Goal: Information Seeking & Learning: Check status

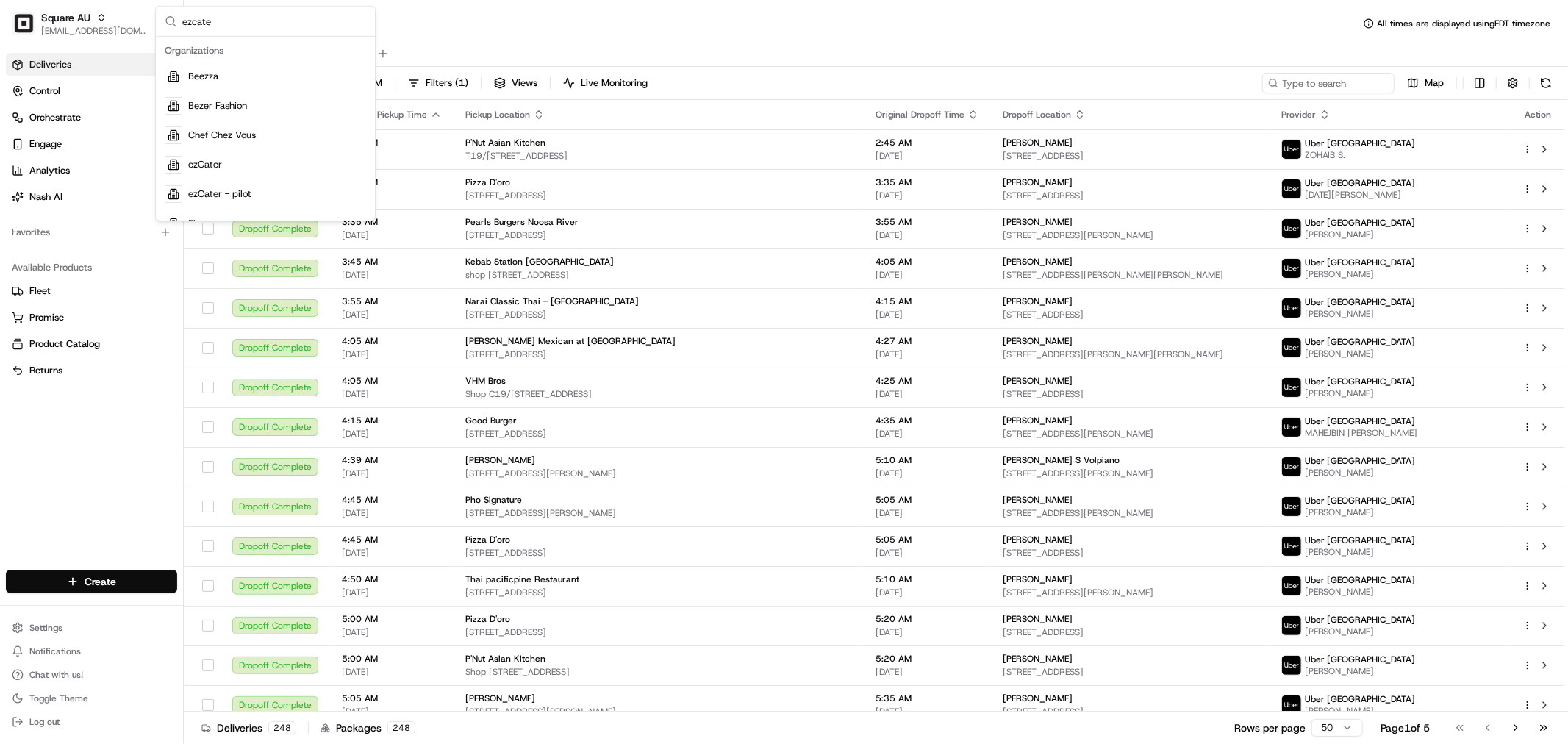
type input "ezcater"
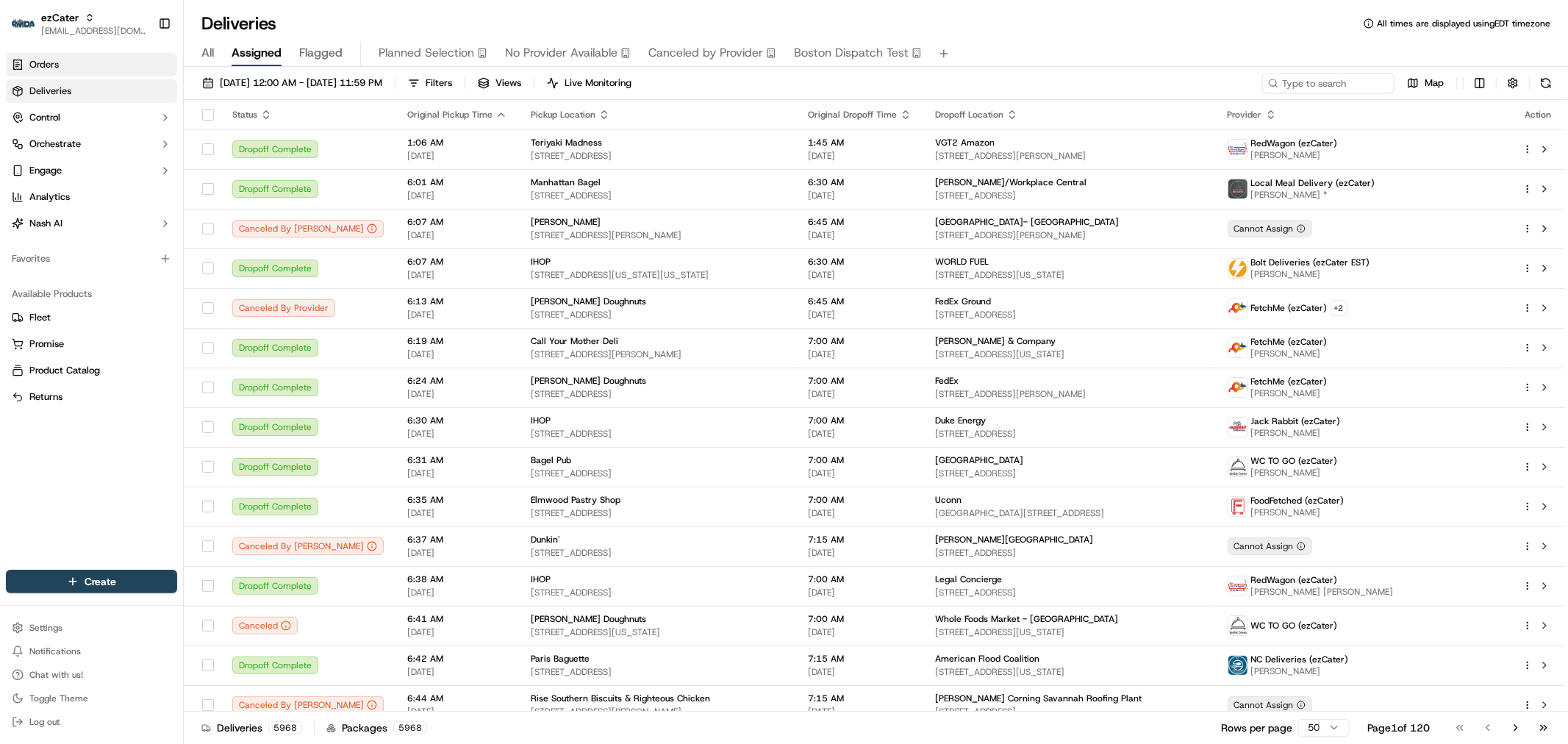
click at [30, 53] on link "Orders" at bounding box center [91, 65] width 171 height 23
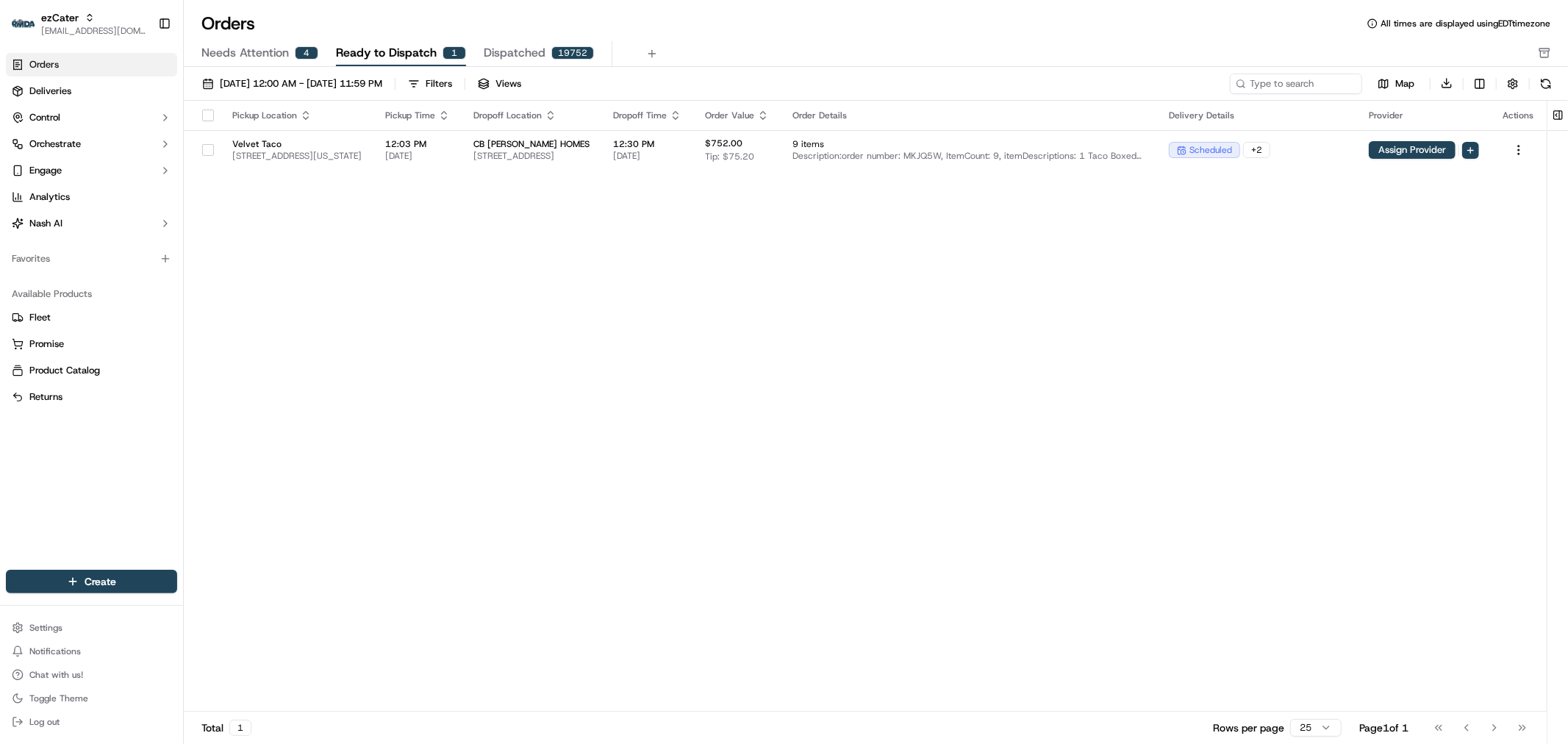
click at [247, 56] on span "Needs Attention" at bounding box center [245, 52] width 88 height 18
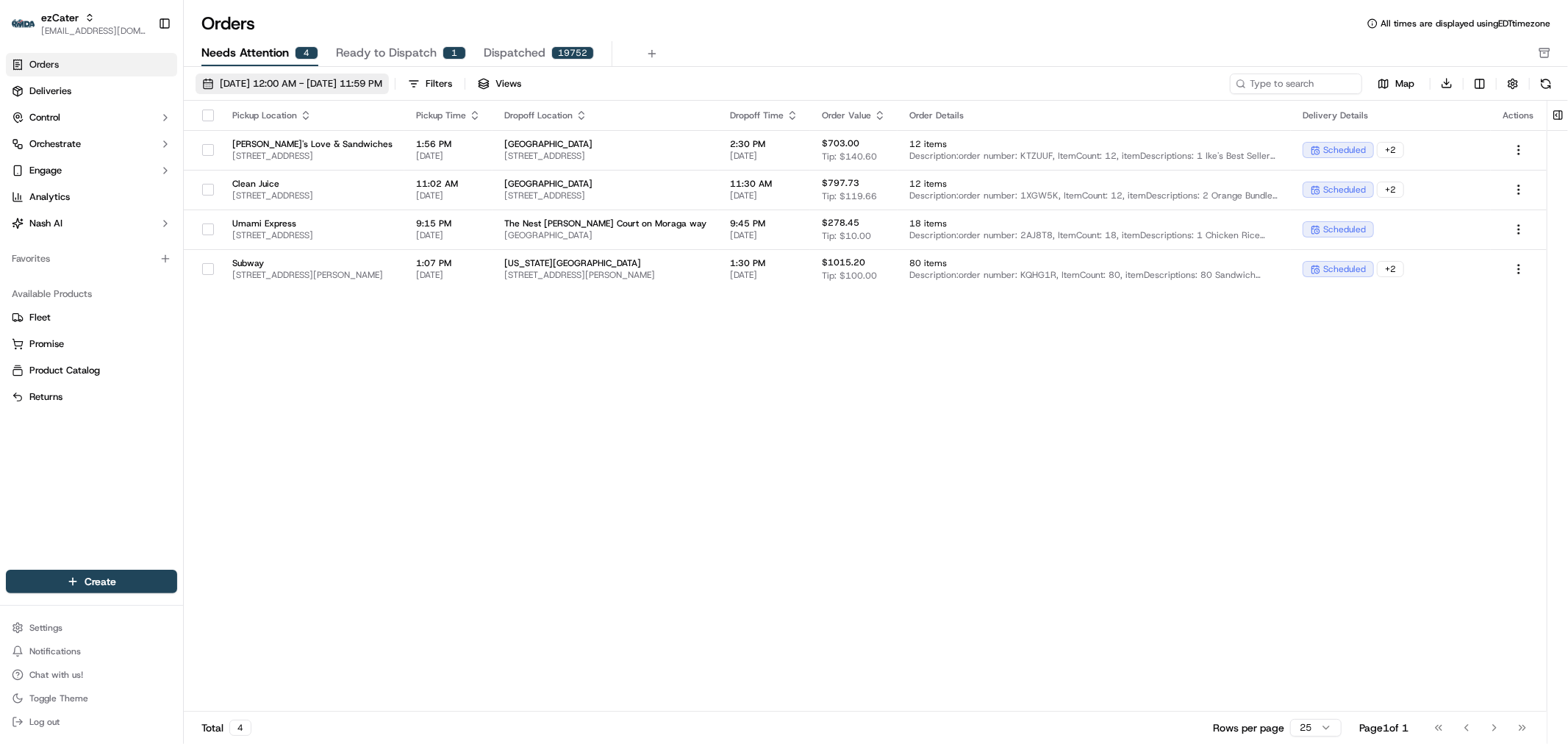
click at [299, 91] on button "[DATE] 12:00 AM - [DATE] 11:59 PM" at bounding box center [291, 84] width 193 height 20
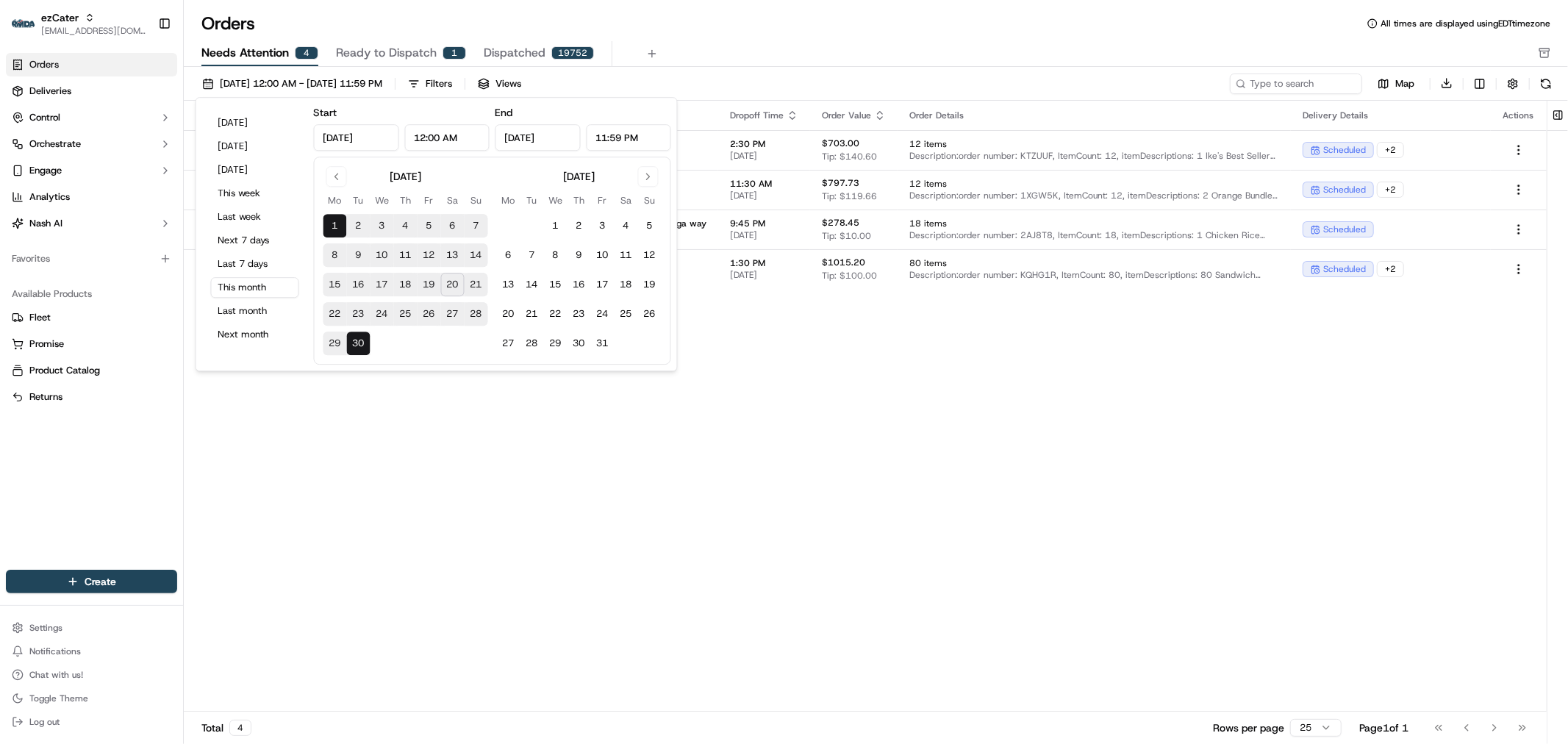
click at [444, 281] on button "20" at bounding box center [453, 284] width 23 height 23
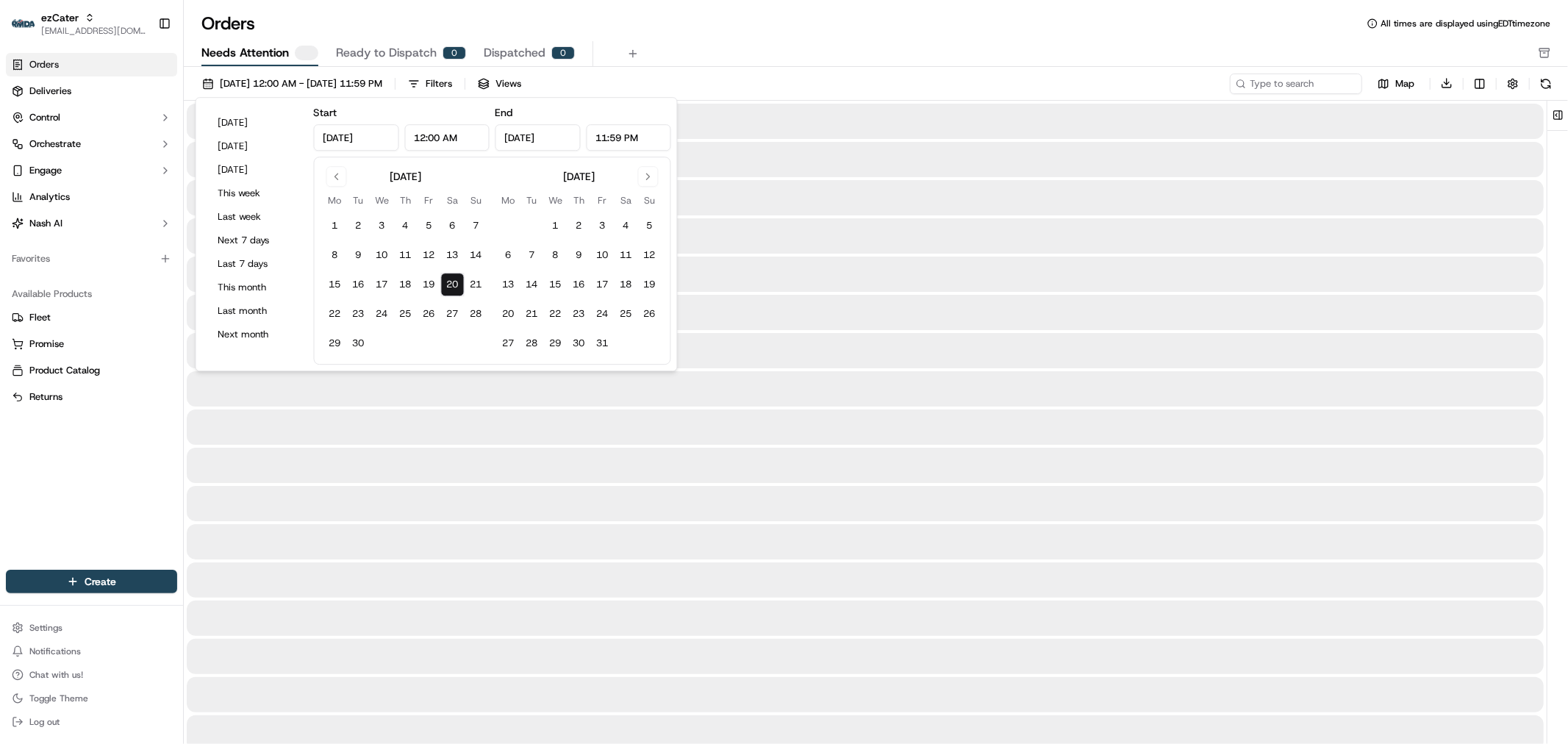
type input "[DATE]"
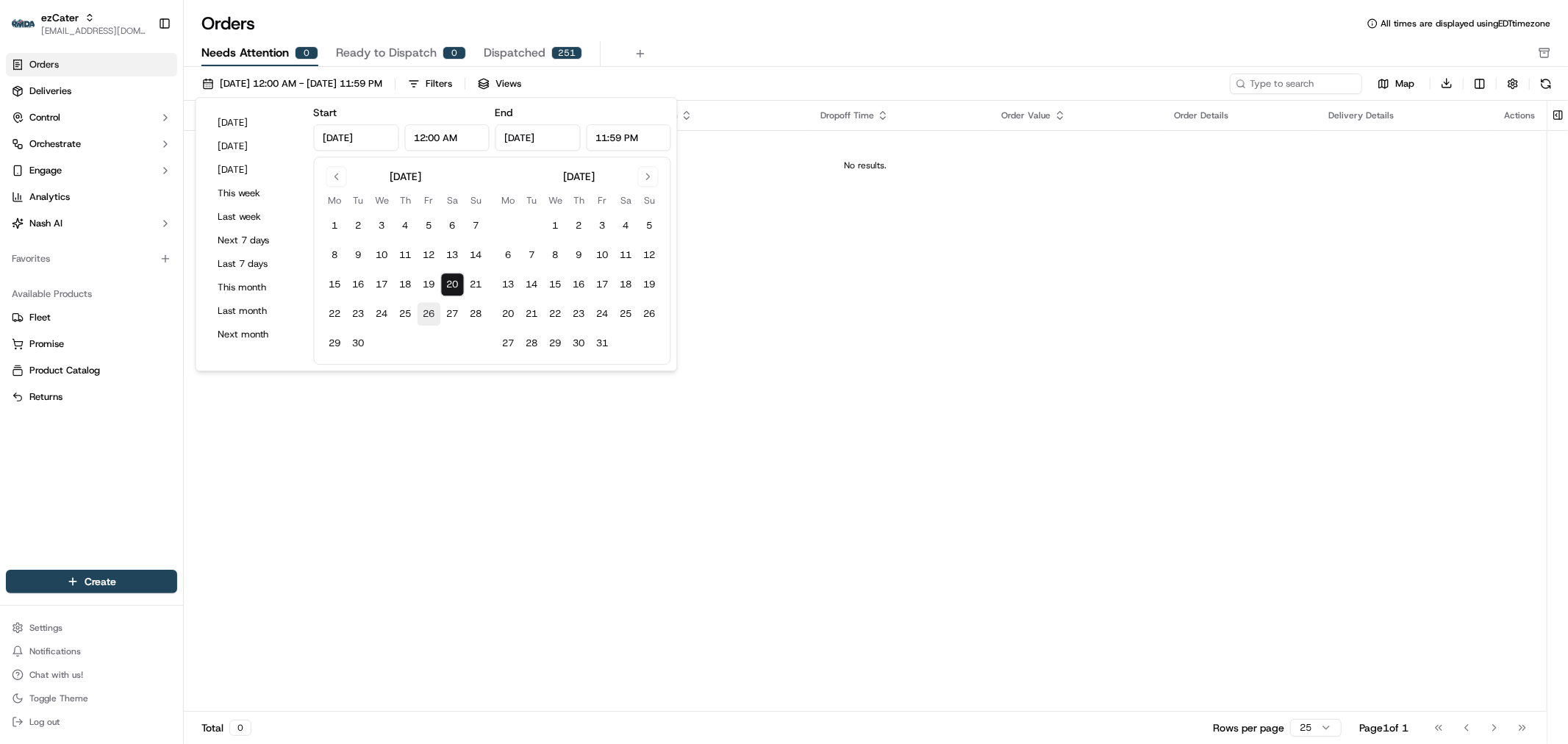
click at [420, 314] on button "26" at bounding box center [430, 314] width 23 height 23
type input "[DATE]"
click at [788, 290] on div "Pickup Location Pickup Time Dropoff Location Dropoff Time Order Value Order Det…" at bounding box center [865, 406] width 1363 height 612
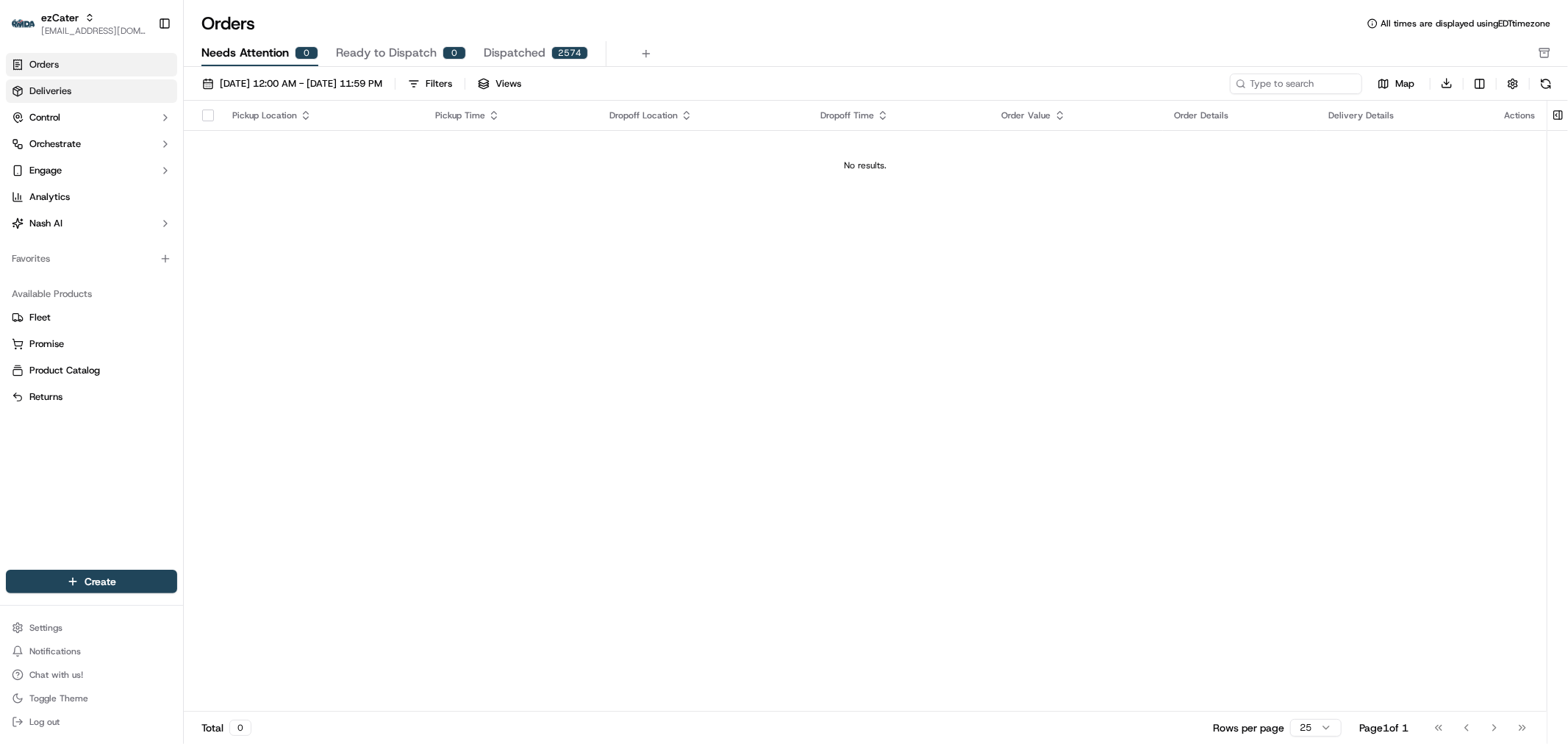
drag, startPoint x: 60, startPoint y: 91, endPoint x: 94, endPoint y: 91, distance: 34.0
click at [60, 91] on span "Deliveries" at bounding box center [51, 91] width 42 height 13
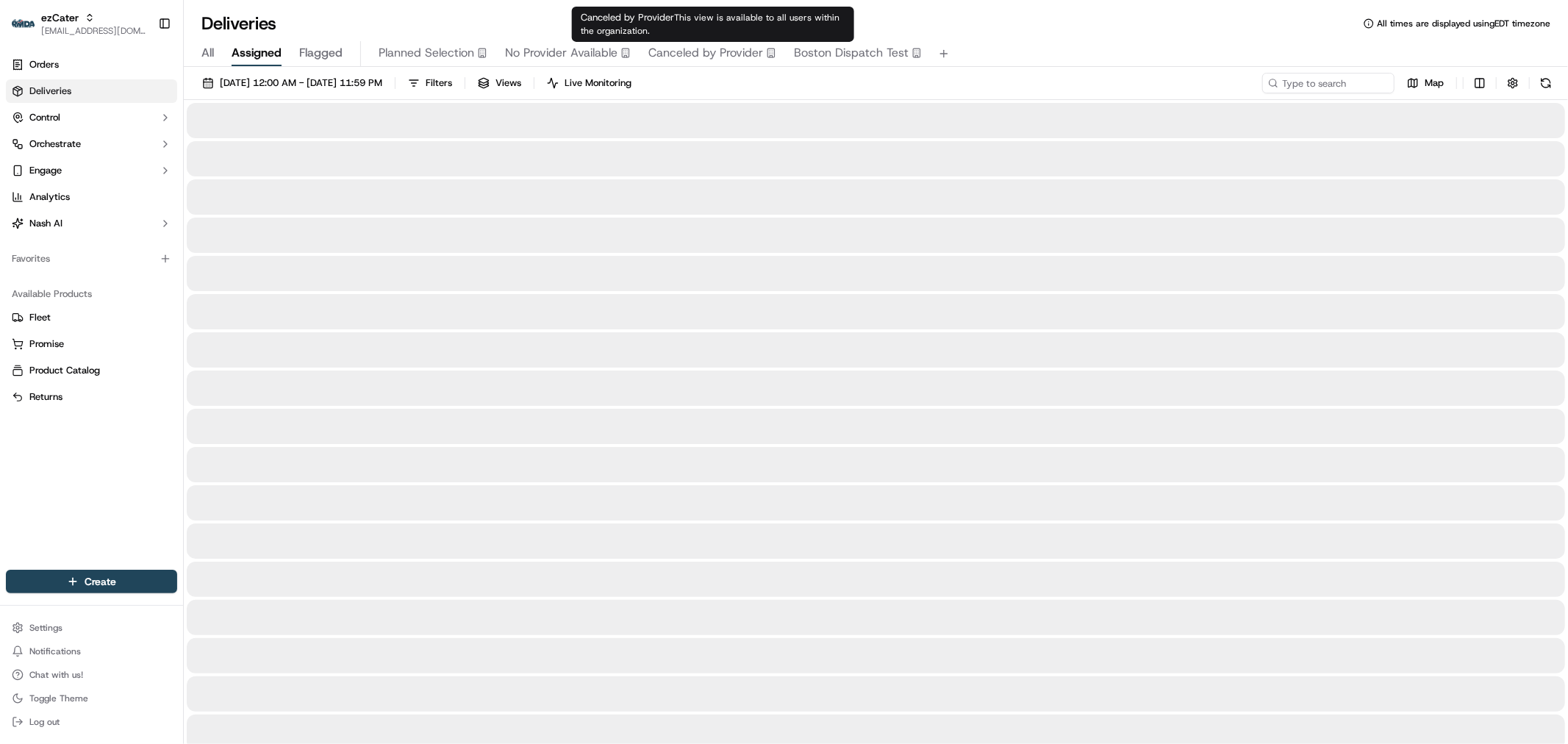
click at [675, 23] on span "This view is available to all users within the organization." at bounding box center [709, 24] width 259 height 25
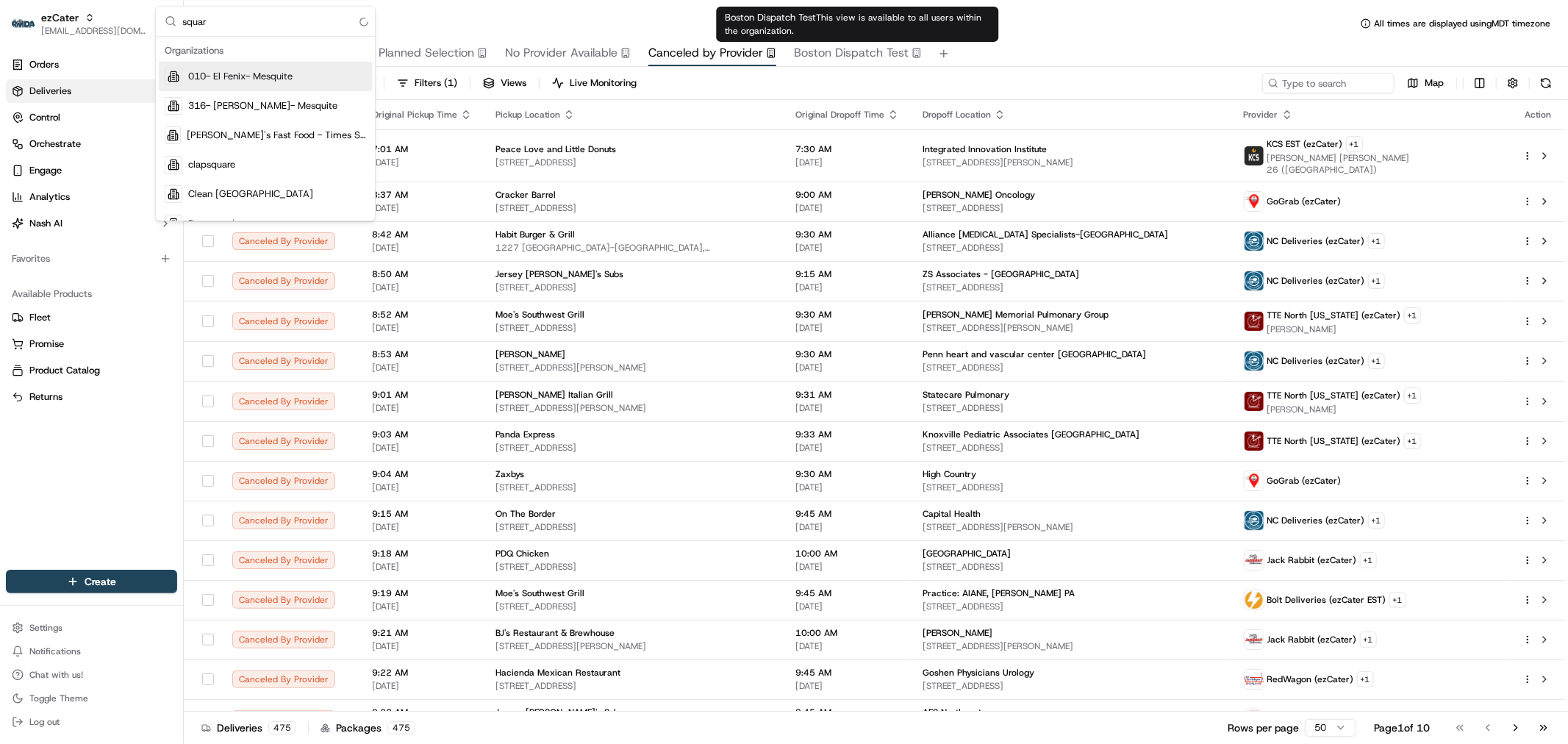
type input "square"
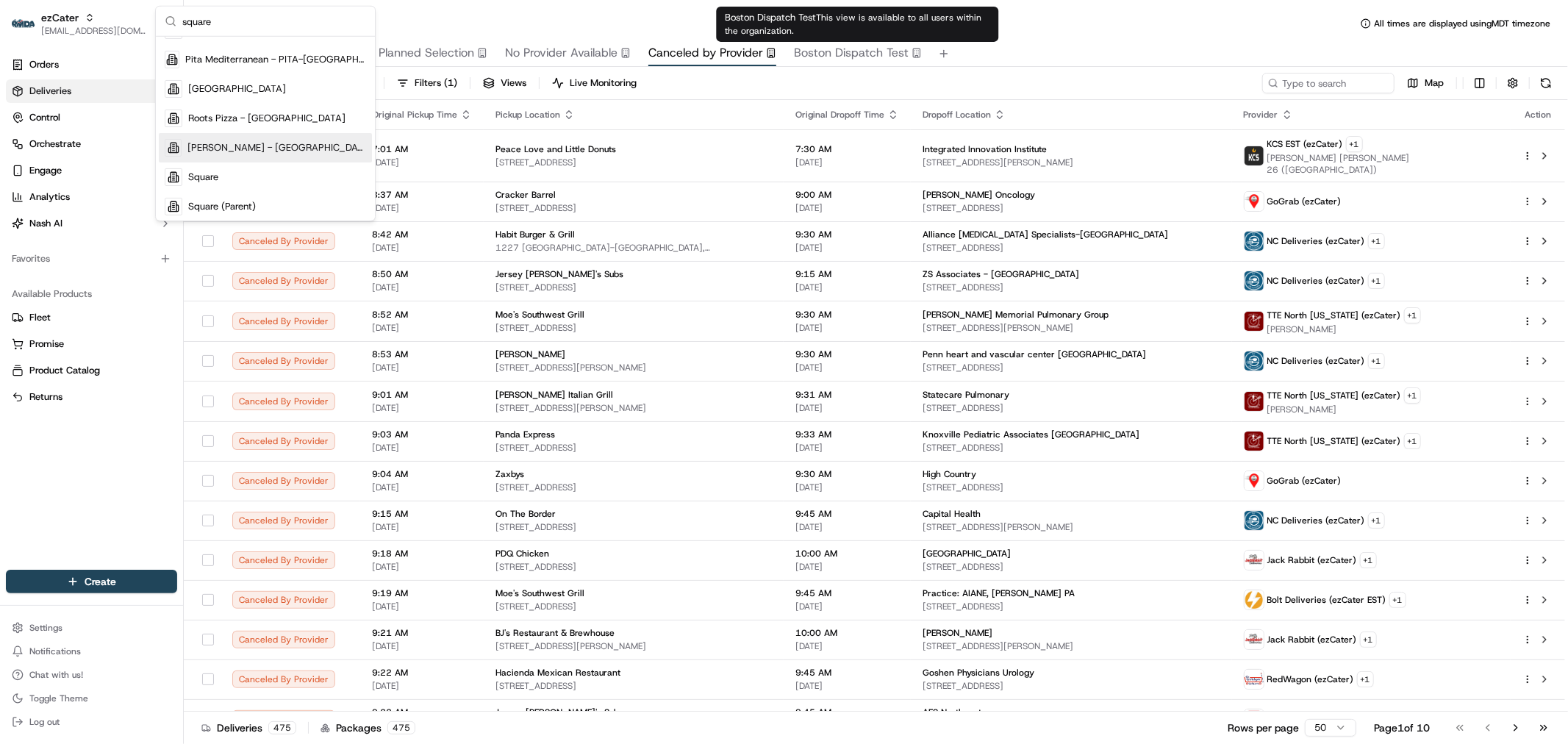
scroll to position [193, 0]
